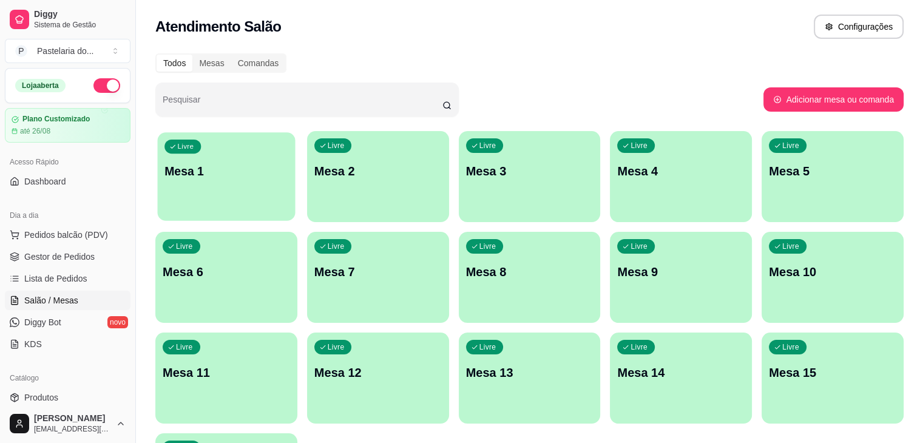
click at [218, 161] on div "Livre Mesa 1" at bounding box center [227, 169] width 138 height 74
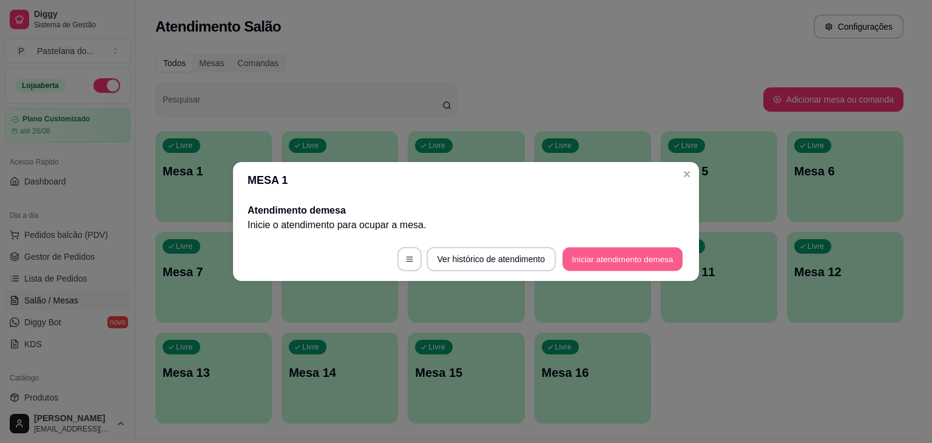
click at [613, 264] on button "Iniciar atendimento de mesa" at bounding box center [622, 259] width 120 height 24
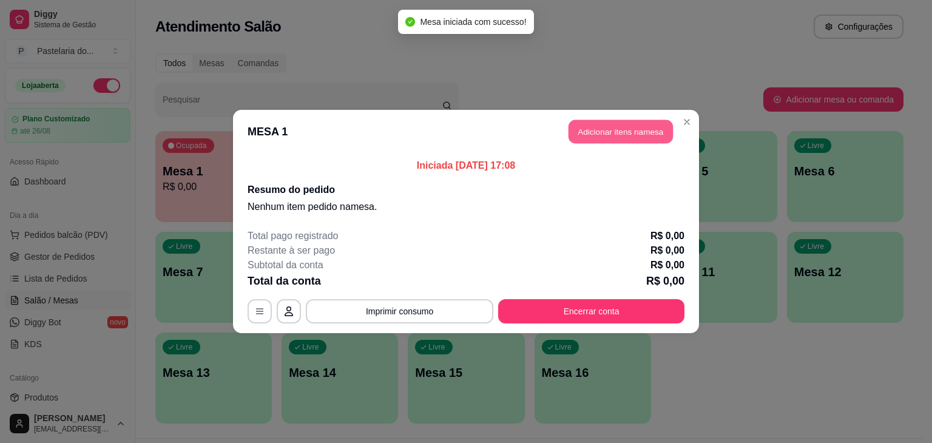
click at [628, 124] on button "Adicionar itens na mesa" at bounding box center [620, 132] width 104 height 24
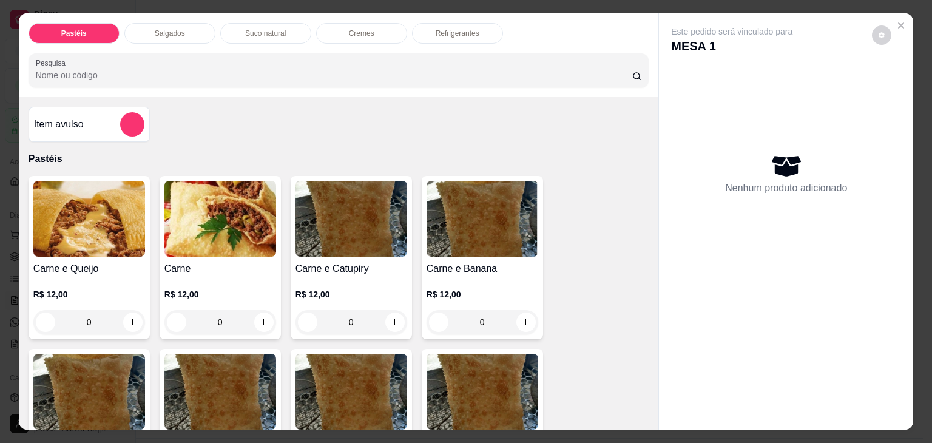
click at [330, 241] on img at bounding box center [351, 219] width 112 height 76
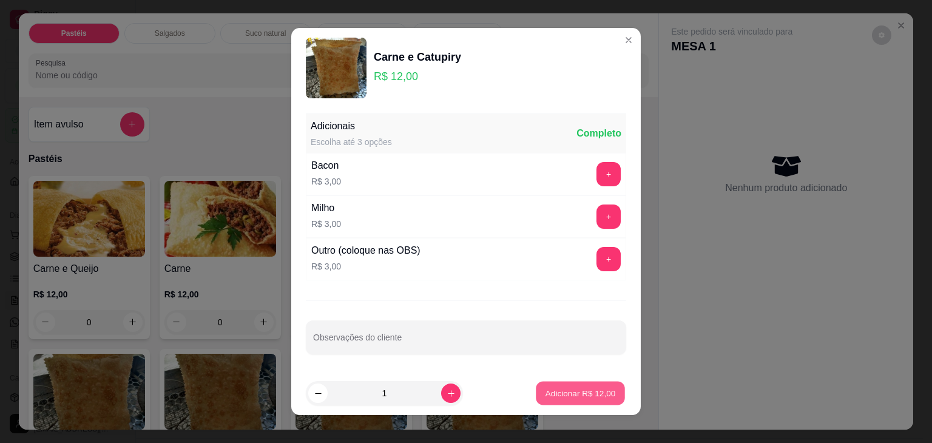
click at [550, 391] on p "Adicionar R$ 12,00" at bounding box center [580, 393] width 70 height 12
type input "1"
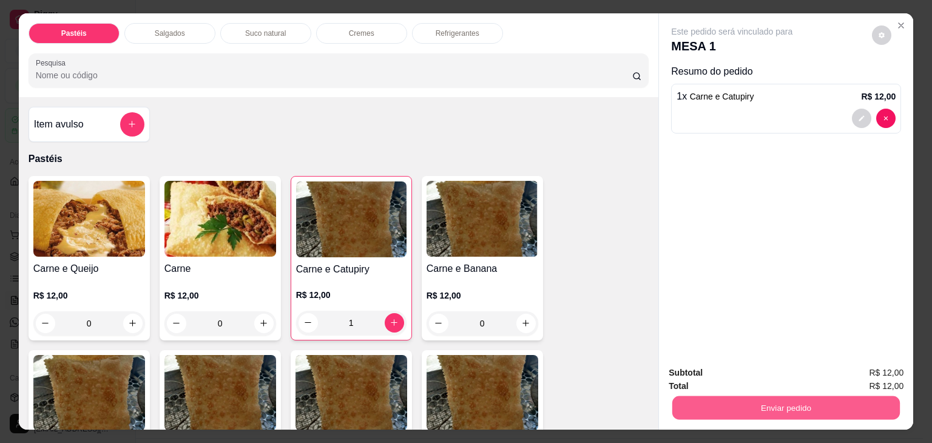
click at [688, 399] on button "Enviar pedido" at bounding box center [785, 408] width 227 height 24
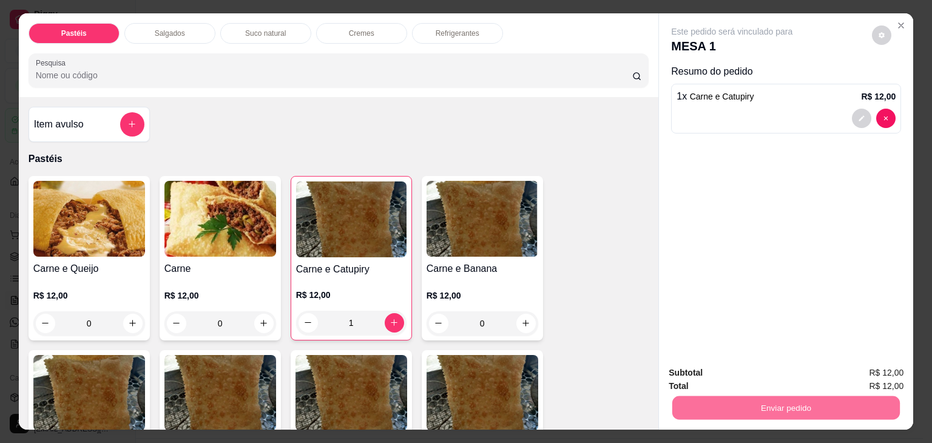
click at [704, 378] on button "Não registrar e enviar pedido" at bounding box center [745, 373] width 123 height 22
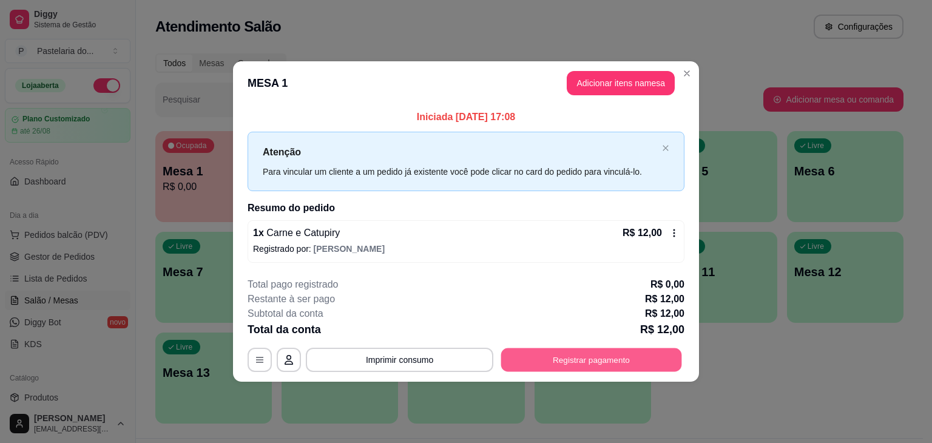
click at [590, 348] on button "Registrar pagamento" at bounding box center [591, 360] width 181 height 24
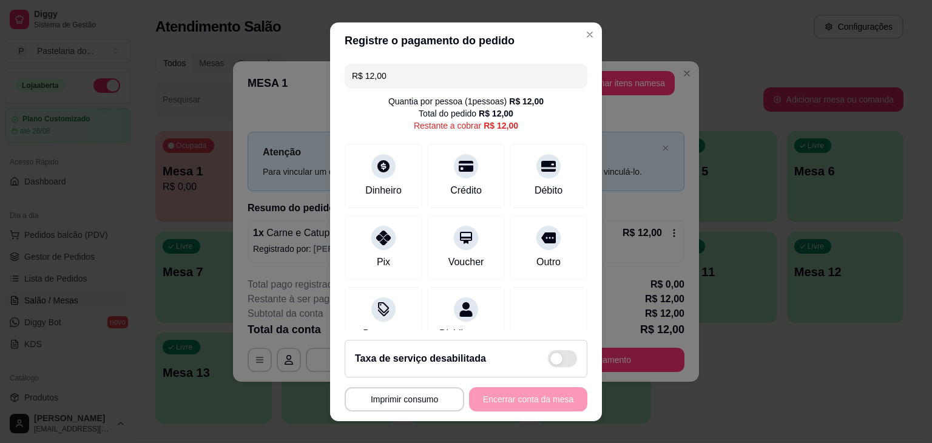
click at [494, 69] on input "R$ 12,00" at bounding box center [466, 76] width 228 height 24
click at [375, 238] on icon at bounding box center [383, 234] width 16 height 16
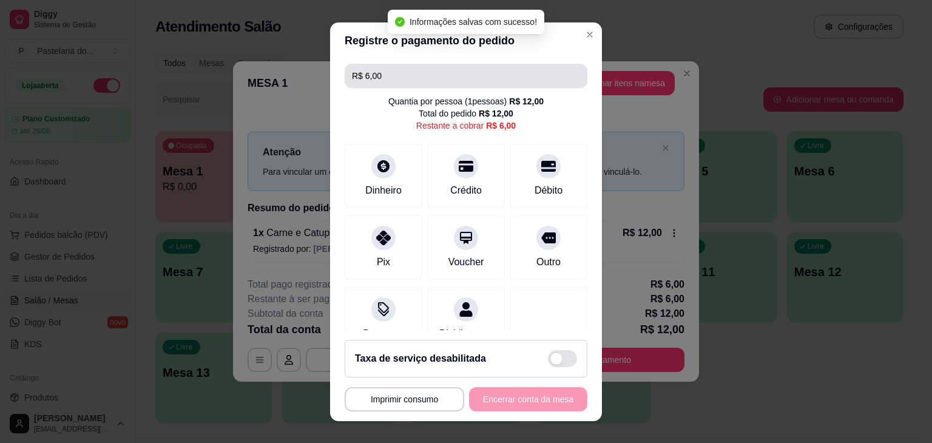
click at [406, 77] on input "R$ 6,00" at bounding box center [466, 76] width 228 height 24
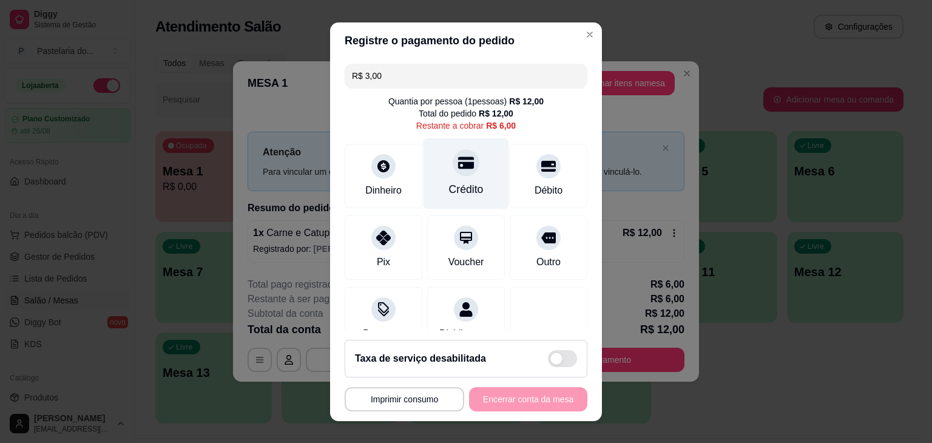
click at [448, 199] on div "Crédito" at bounding box center [466, 173] width 86 height 71
click at [391, 76] on input "R$ 3,00" at bounding box center [466, 76] width 228 height 24
click at [368, 141] on div "R$ 1,00 Quantia por pessoa ( 1 pessoas) R$ 12,00 Total do pedido R$ 12,00 Resta…" at bounding box center [466, 194] width 272 height 271
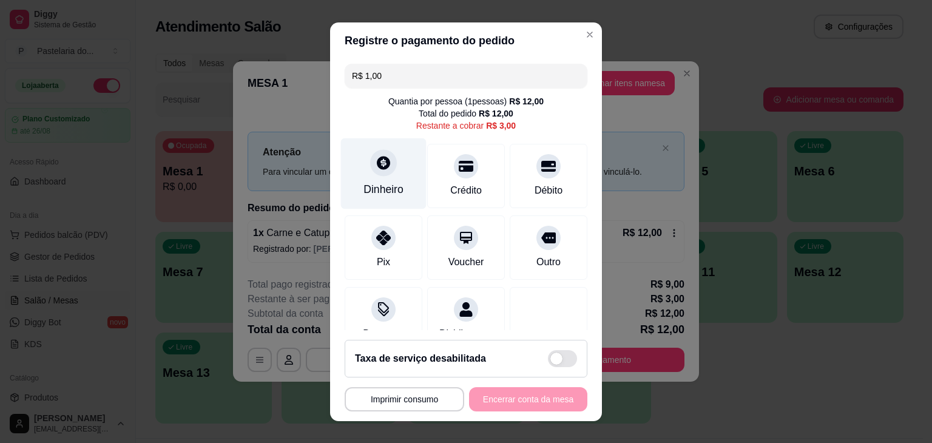
click at [370, 152] on div at bounding box center [383, 162] width 27 height 27
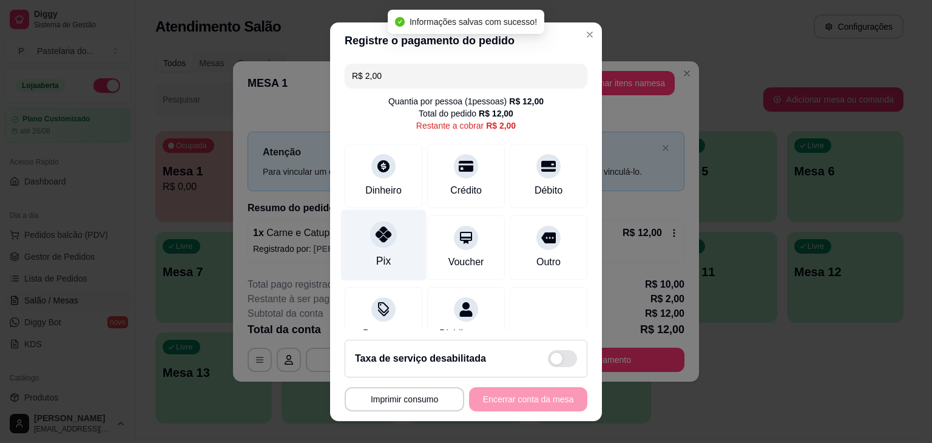
click at [382, 232] on icon at bounding box center [383, 234] width 16 height 16
click at [420, 396] on button "Imprimir consumo" at bounding box center [404, 399] width 119 height 24
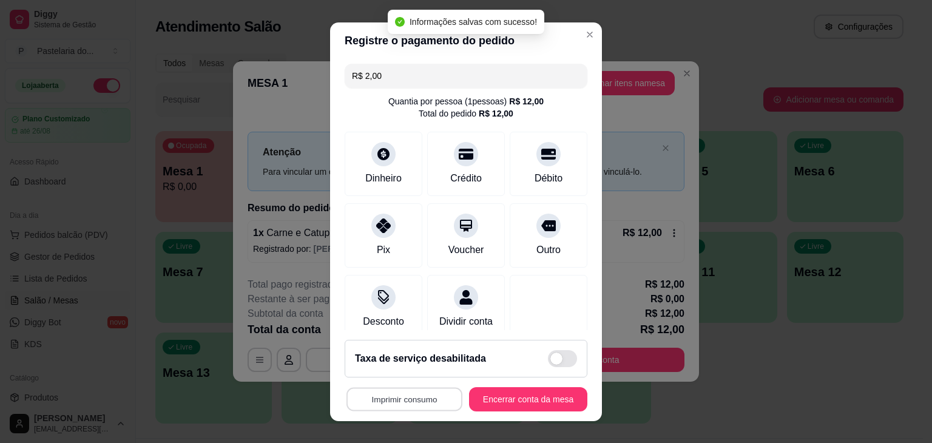
type input "R$ 0,00"
click at [411, 364] on button "IMPRESSORA" at bounding box center [400, 370] width 85 height 19
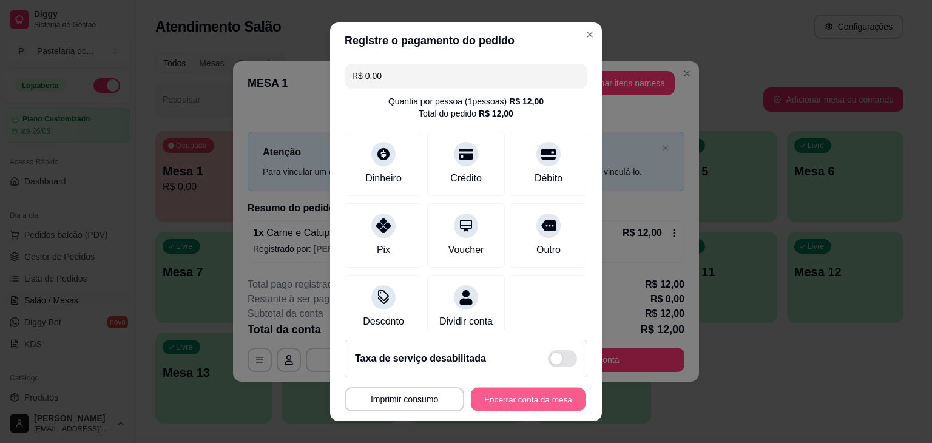
click at [507, 390] on button "Encerrar conta da mesa" at bounding box center [528, 399] width 115 height 24
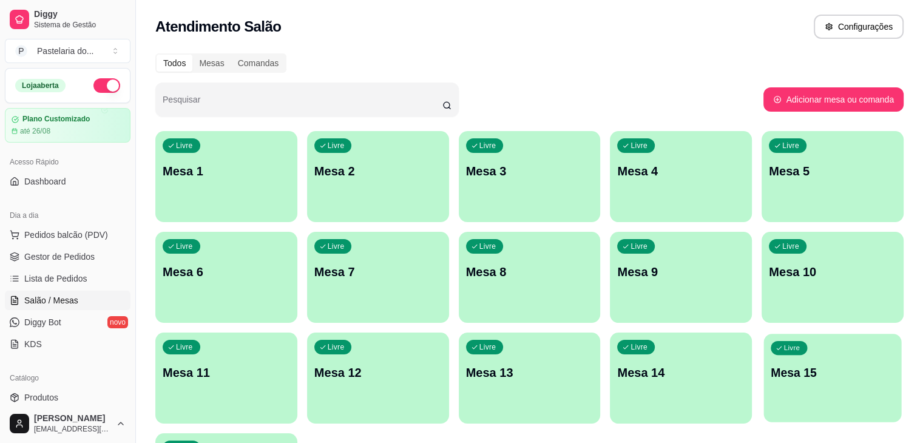
click at [764, 387] on div "Livre Mesa 15" at bounding box center [833, 371] width 138 height 74
click at [220, 173] on p "Mesa 1" at bounding box center [226, 171] width 124 height 16
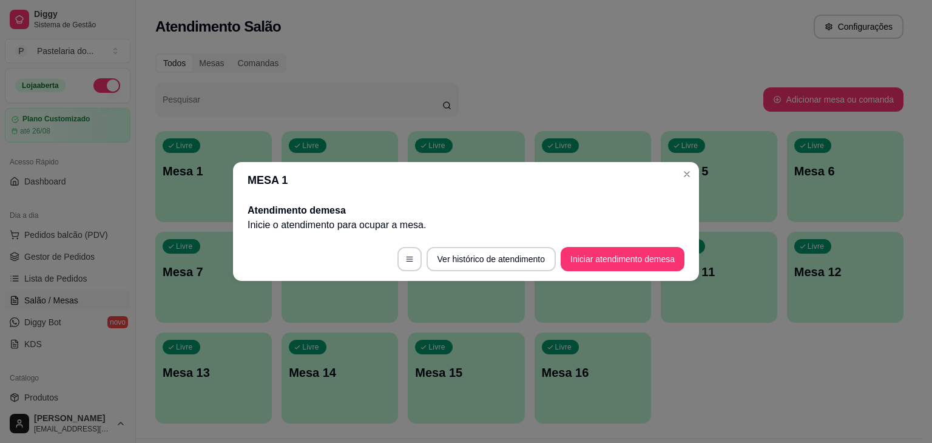
click at [628, 272] on footer "Ver histórico de atendimento Iniciar atendimento de mesa" at bounding box center [466, 259] width 466 height 44
click at [629, 265] on button "Iniciar atendimento de mesa" at bounding box center [622, 259] width 120 height 24
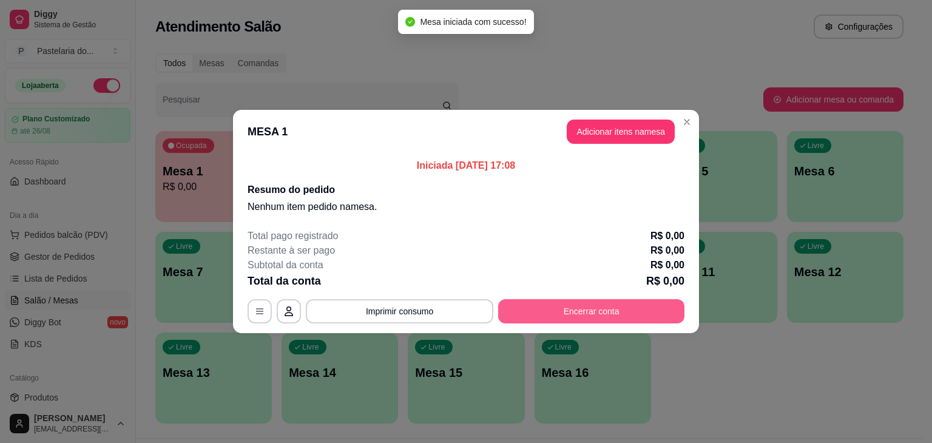
click at [559, 318] on button "Encerrar conta" at bounding box center [591, 311] width 186 height 24
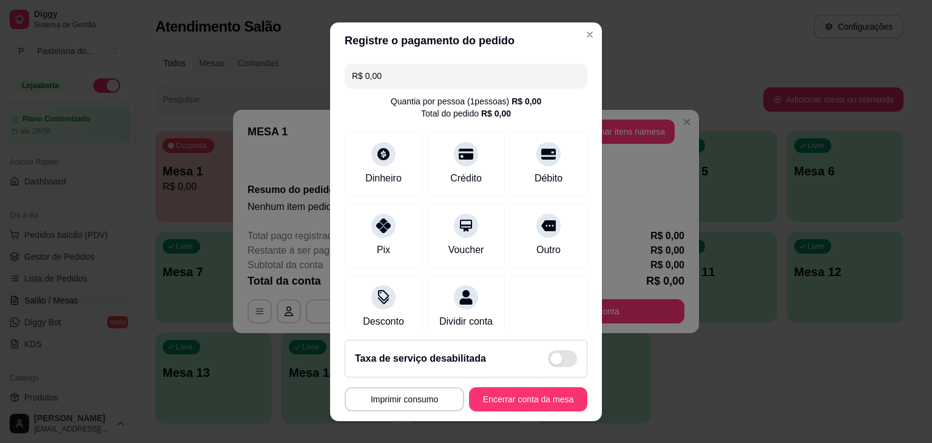
click at [387, 73] on input "R$ 0,00" at bounding box center [466, 76] width 228 height 24
click at [443, 307] on div "Dividir conta" at bounding box center [466, 304] width 86 height 71
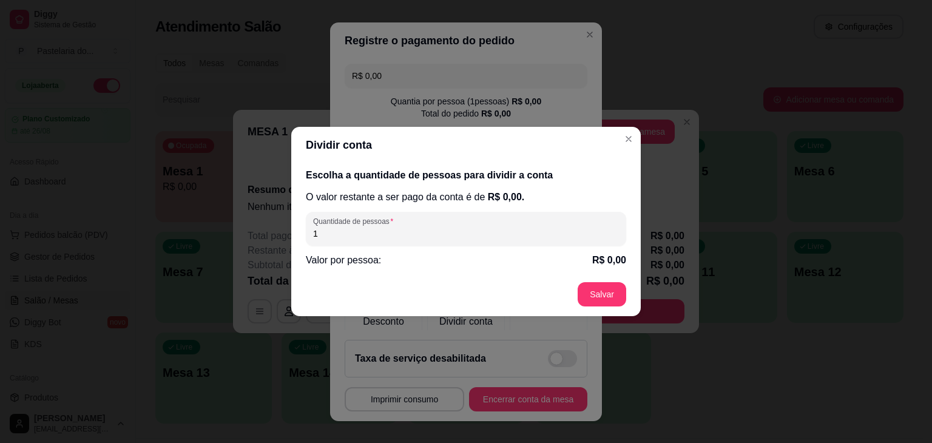
click at [443, 227] on input "1" at bounding box center [466, 233] width 306 height 12
type input "0"
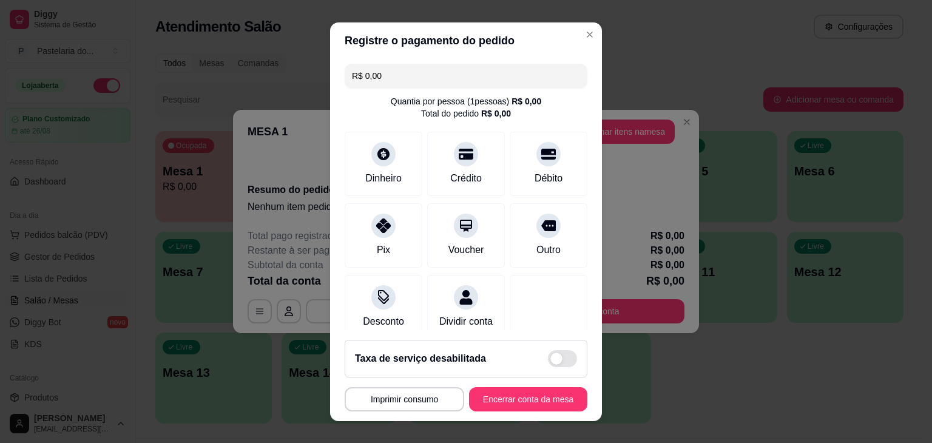
click at [436, 82] on input "R$ 0,00" at bounding box center [466, 76] width 228 height 24
type input "R$ 0,00"
click at [500, 394] on button "Encerrar conta da mesa" at bounding box center [528, 399] width 115 height 24
